Goal: Use online tool/utility: Utilize a website feature to perform a specific function

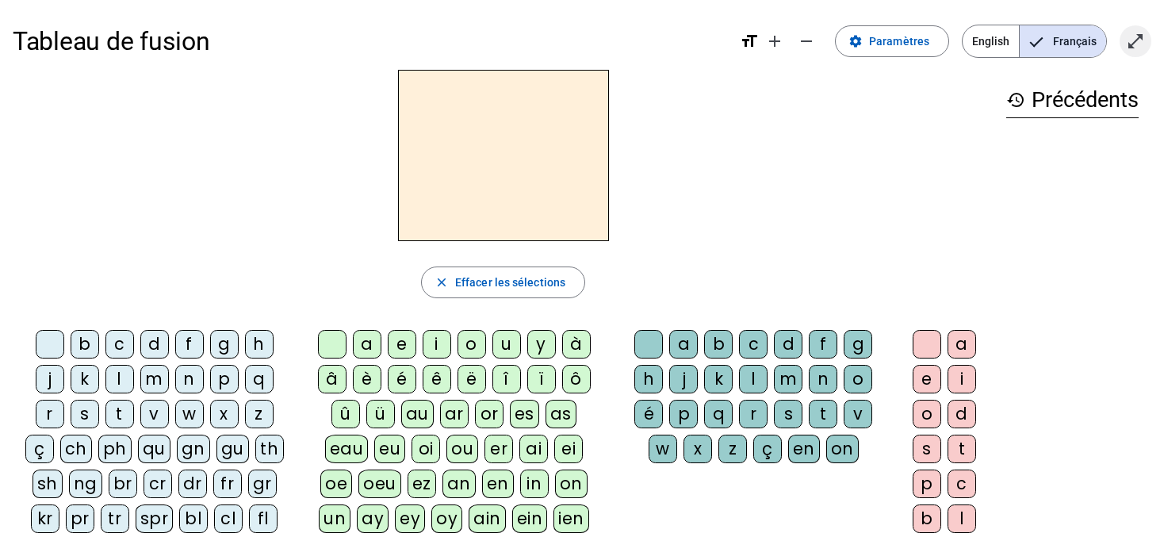
click at [1126, 40] on mat-icon "open_in_full" at bounding box center [1134, 41] width 19 height 19
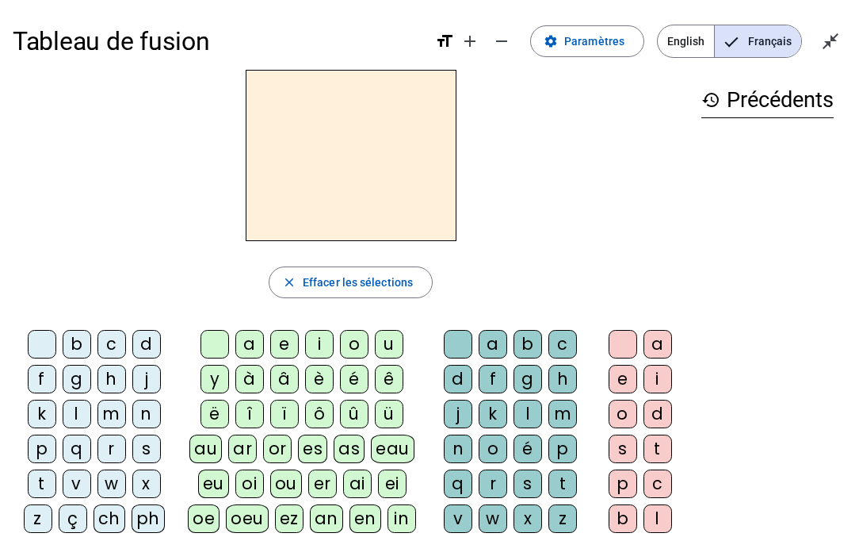
click at [154, 376] on div "j" at bounding box center [146, 379] width 29 height 29
click at [281, 346] on div "e" at bounding box center [284, 344] width 29 height 29
click at [145, 348] on div "d" at bounding box center [146, 344] width 29 height 29
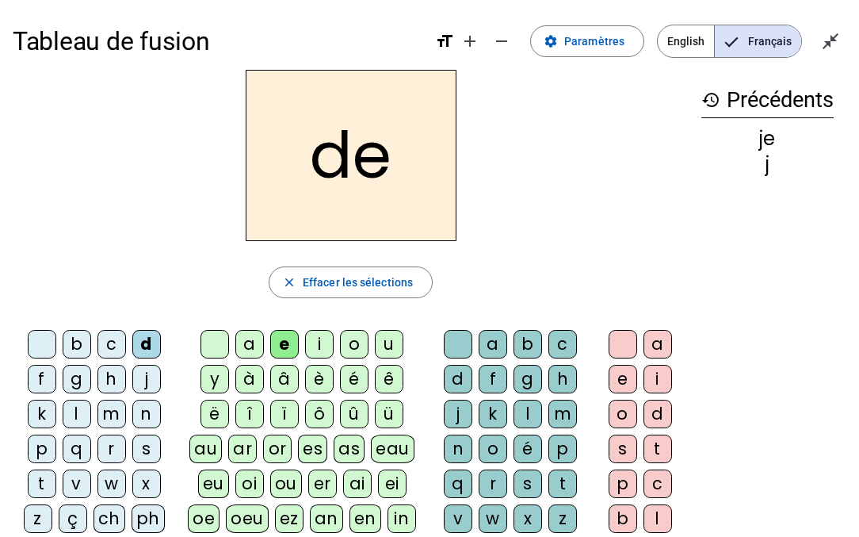
click at [113, 411] on div "m" at bounding box center [111, 413] width 29 height 29
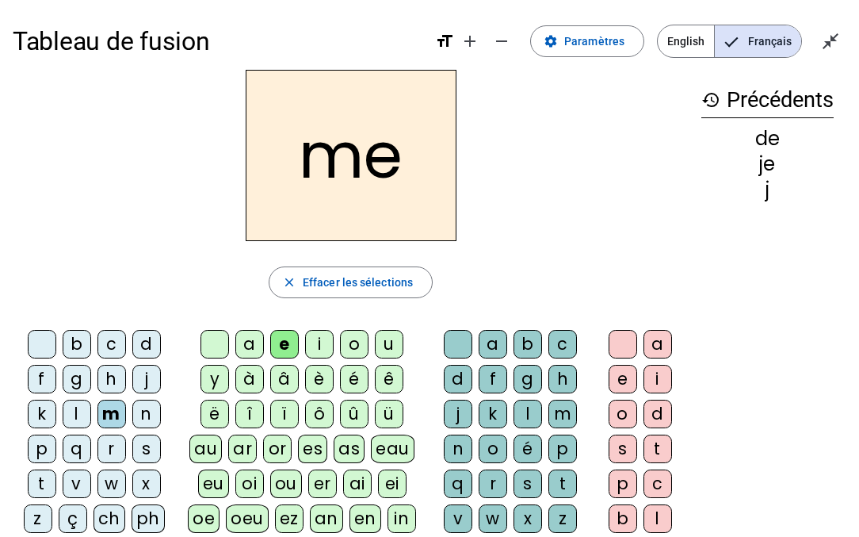
click at [78, 409] on div "l" at bounding box center [77, 413] width 29 height 29
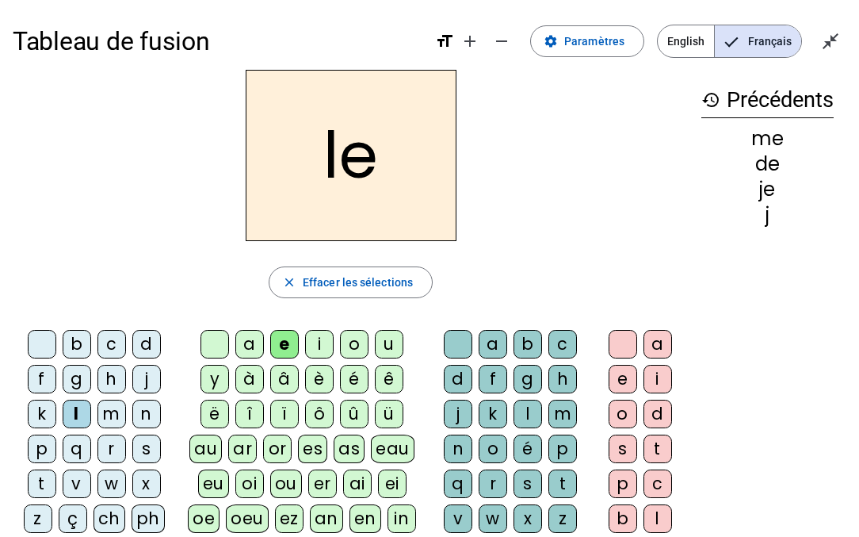
click at [384, 343] on div "u" at bounding box center [389, 344] width 29 height 29
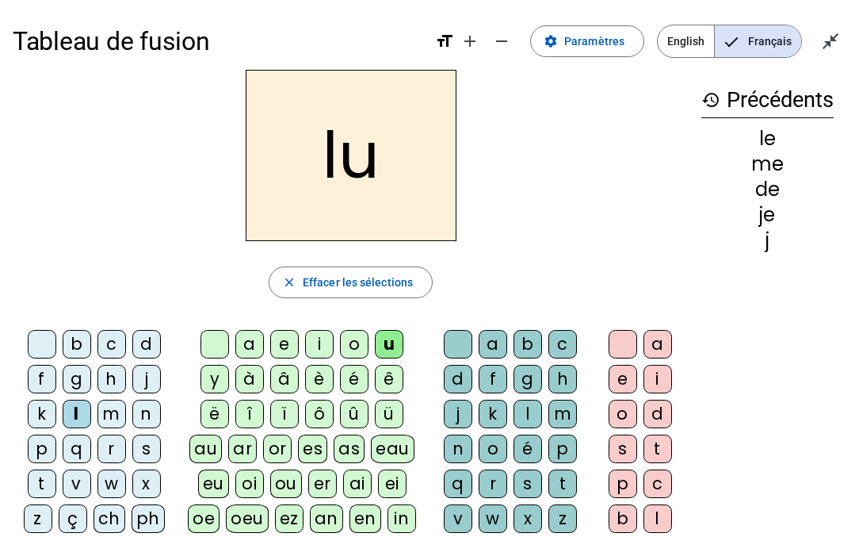
click at [76, 476] on div "v" at bounding box center [77, 483] width 29 height 29
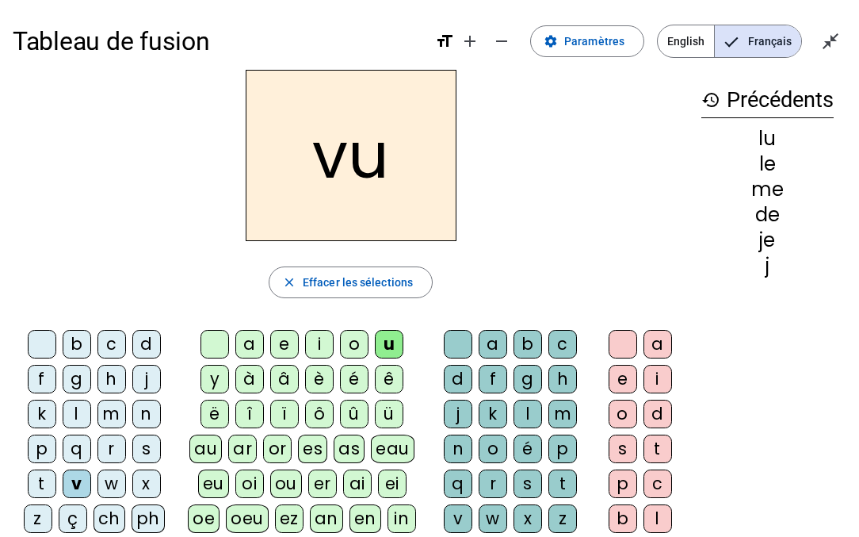
click at [82, 346] on div "b" at bounding box center [77, 344] width 29 height 29
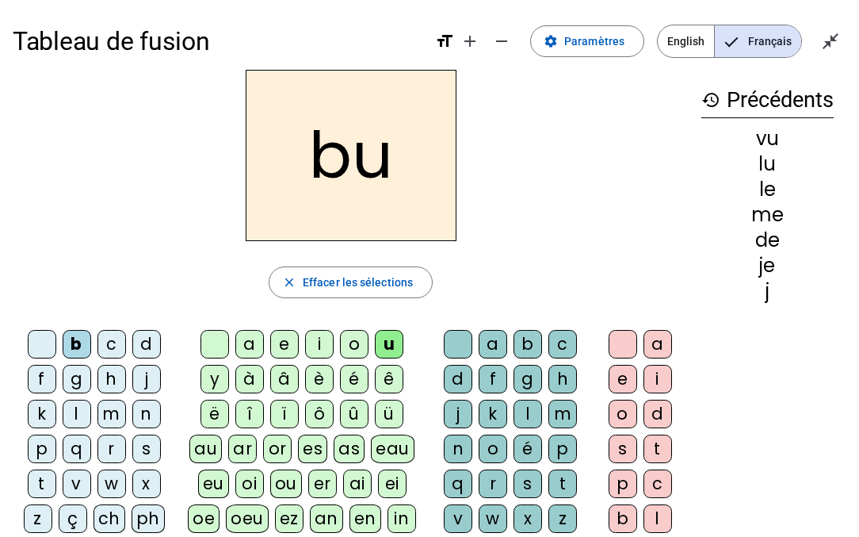
click at [44, 446] on div "p" at bounding box center [42, 448] width 29 height 29
click at [151, 447] on div "s" at bounding box center [146, 448] width 29 height 29
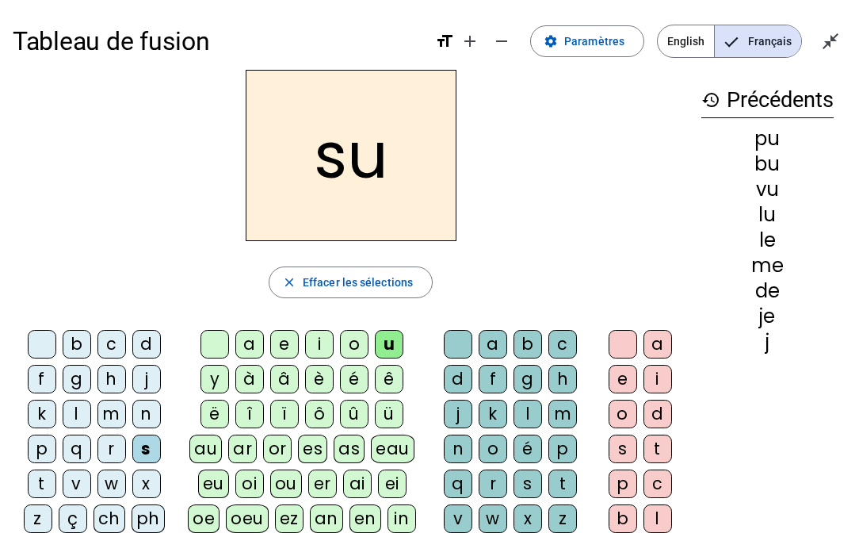
click at [249, 348] on div "a" at bounding box center [249, 344] width 29 height 29
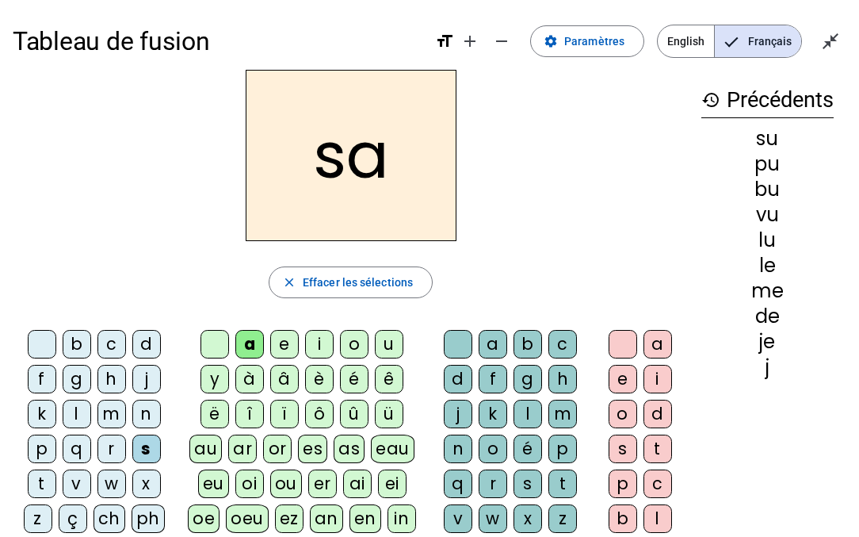
click at [83, 407] on div "l" at bounding box center [77, 413] width 29 height 29
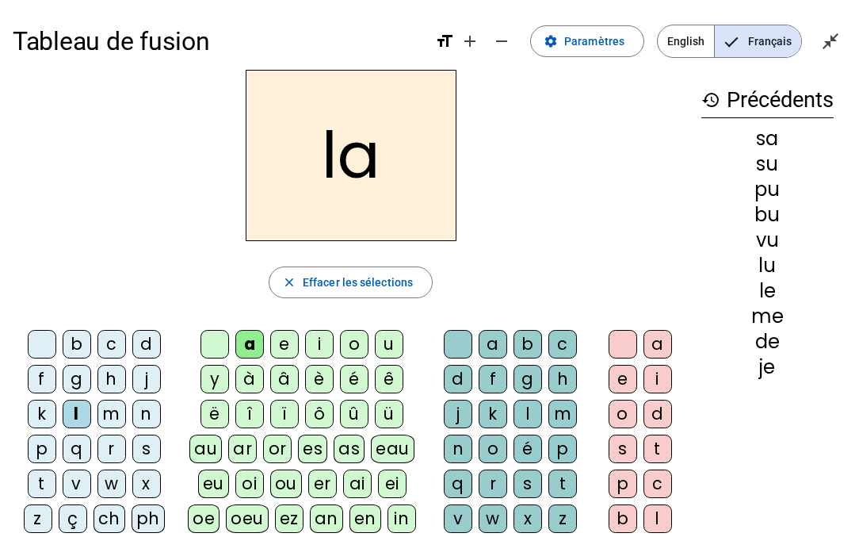
click at [560, 342] on div "c" at bounding box center [562, 344] width 29 height 29
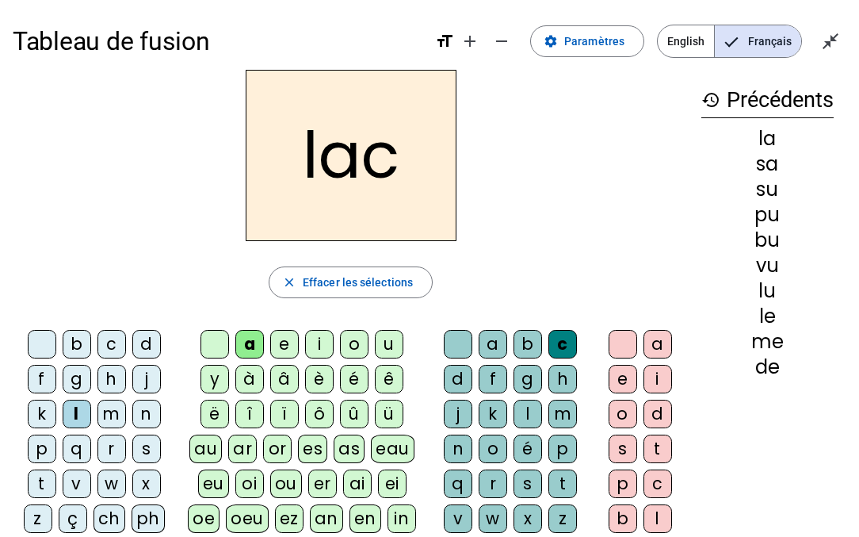
click at [155, 446] on div "s" at bounding box center [146, 448] width 29 height 29
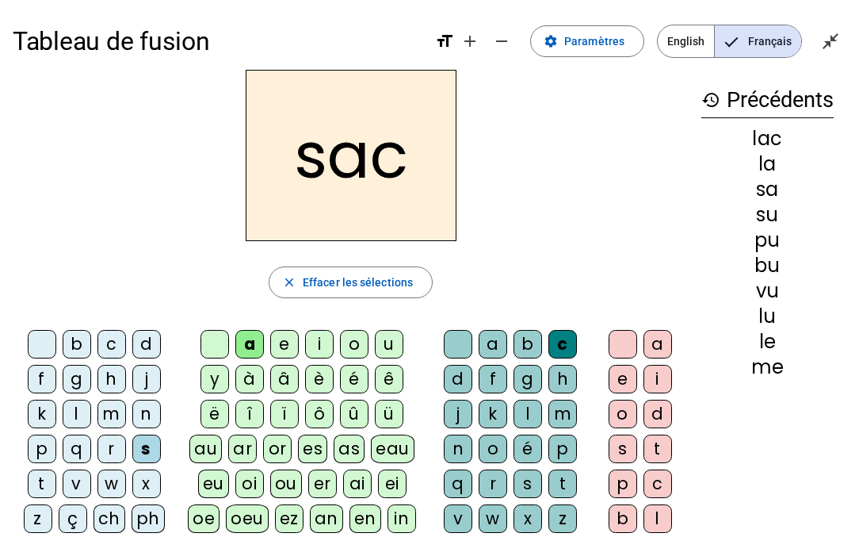
click at [44, 484] on div "t" at bounding box center [42, 483] width 29 height 29
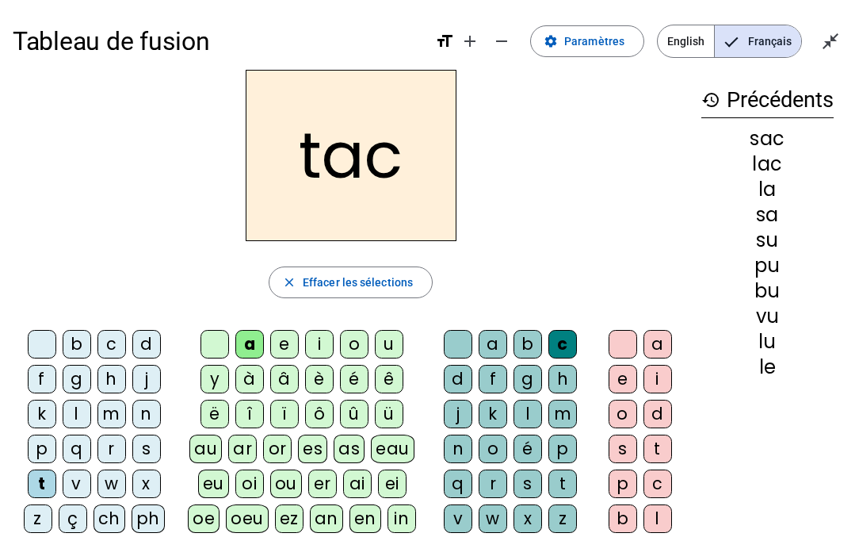
click at [623, 414] on div "o" at bounding box center [623, 413] width 29 height 29
